Goal: Find specific page/section: Find specific page/section

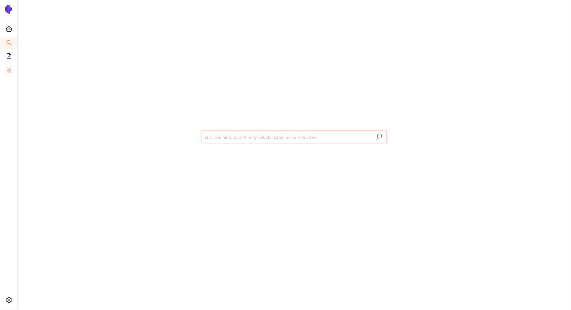
click at [10, 69] on icon "container" at bounding box center [9, 70] width 6 height 6
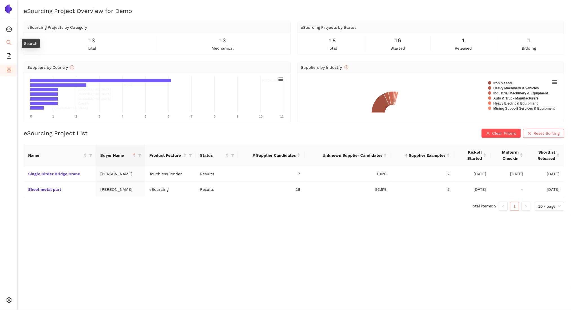
click at [6, 41] on icon "search" at bounding box center [9, 43] width 6 height 6
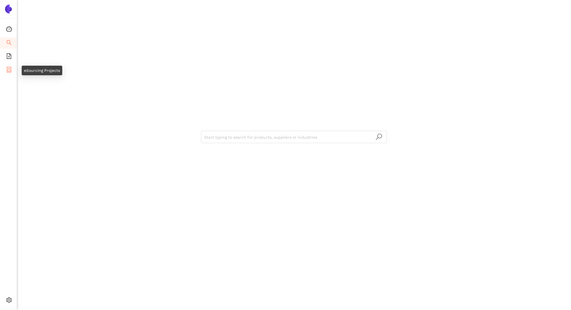
click at [9, 67] on icon "container" at bounding box center [9, 70] width 6 height 6
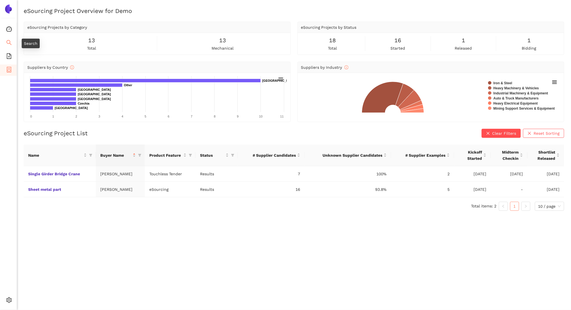
click at [7, 38] on span "search" at bounding box center [9, 43] width 6 height 11
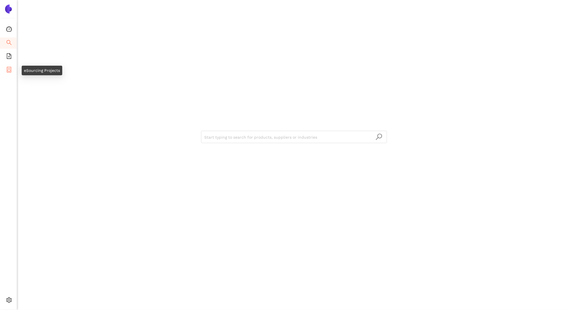
click at [10, 74] on span "container" at bounding box center [9, 70] width 6 height 11
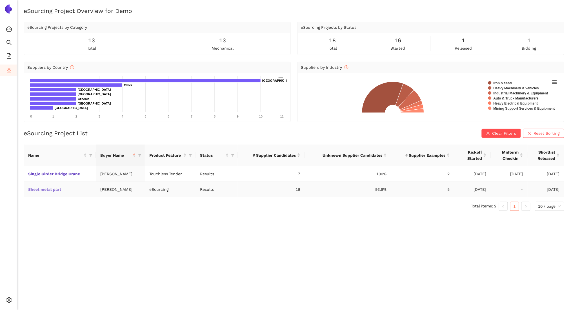
click at [0, 0] on link "Sheet metal part" at bounding box center [0, 0] width 0 height 0
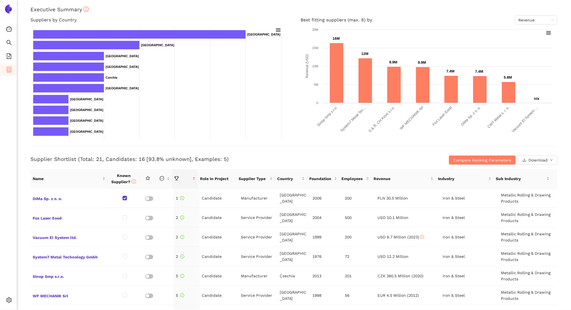
scroll to position [90, 0]
click at [475, 160] on div "Click to sort ascending" at bounding box center [460, 165] width 48 height 10
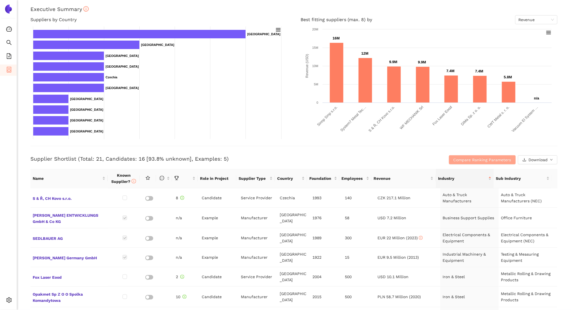
click at [458, 163] on button "Compare Ranking Parameters" at bounding box center [482, 159] width 67 height 9
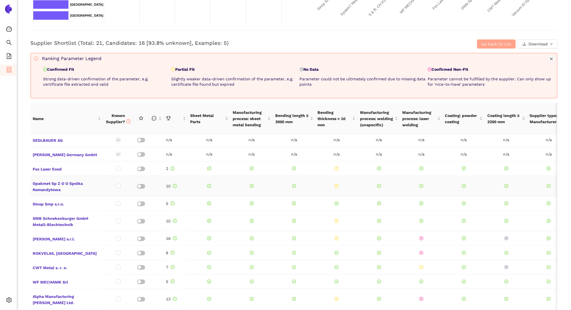
scroll to position [0, 0]
